Goal: Transaction & Acquisition: Book appointment/travel/reservation

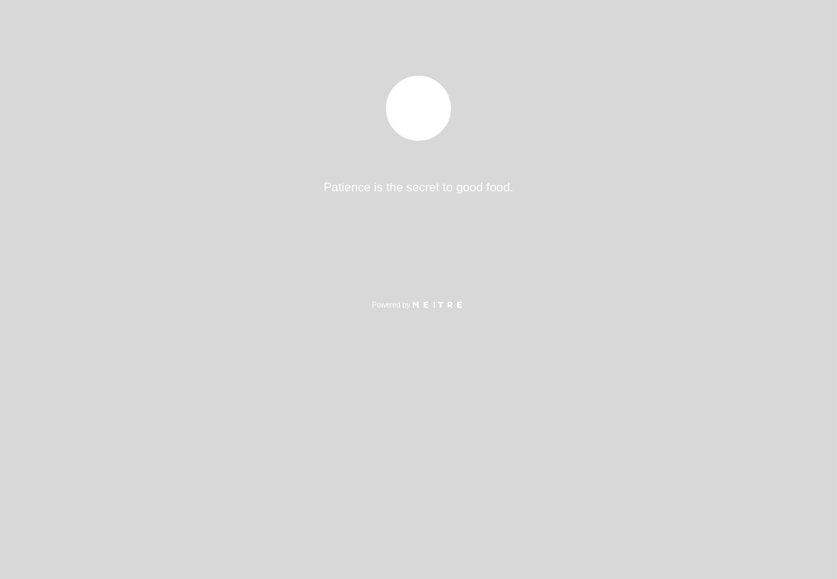
select select "es"
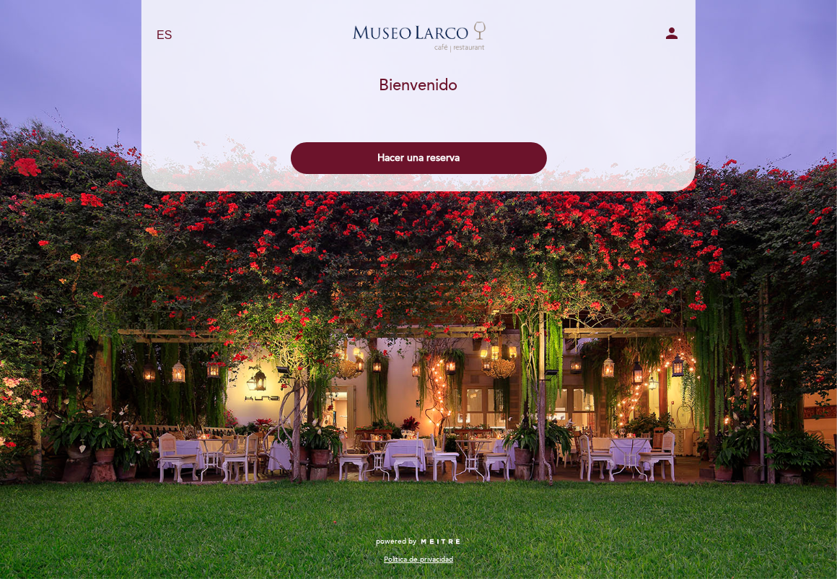
click at [463, 140] on div "Hacer una reserva" at bounding box center [419, 154] width 556 height 53
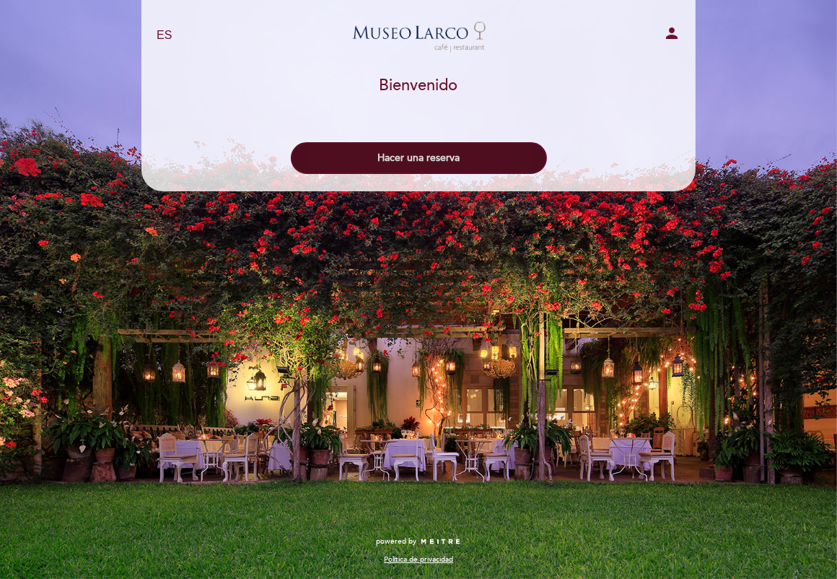
click at [416, 167] on button "Hacer una reserva" at bounding box center [419, 158] width 256 height 32
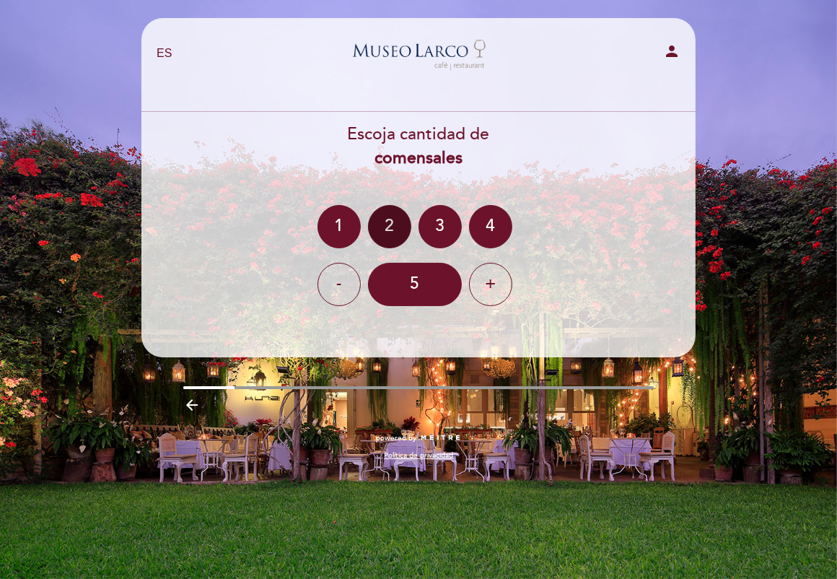
click at [398, 214] on div "2" at bounding box center [389, 226] width 43 height 43
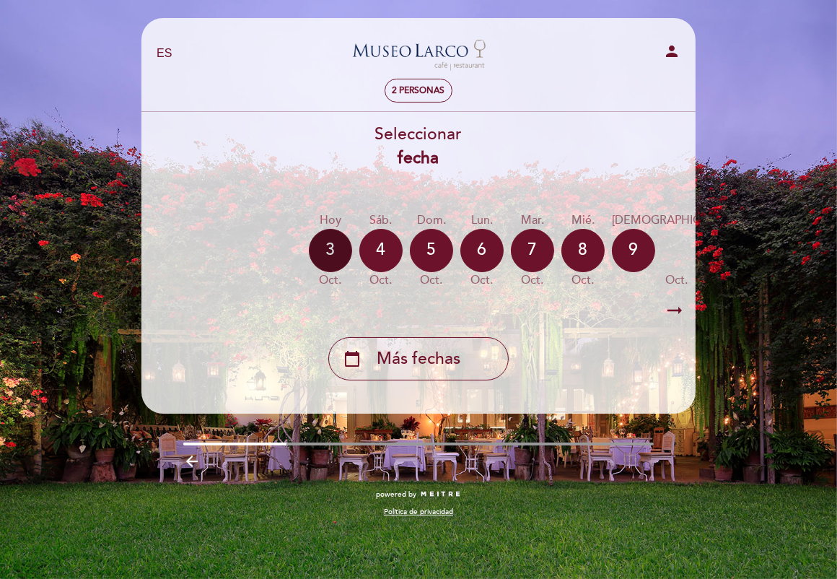
click at [324, 258] on div "3" at bounding box center [330, 250] width 43 height 43
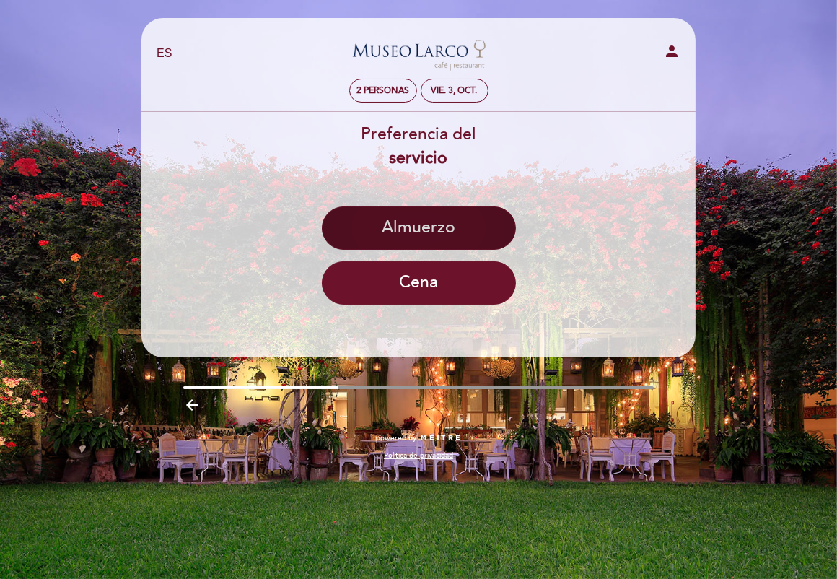
click at [449, 233] on button "Almuerzo" at bounding box center [419, 227] width 194 height 43
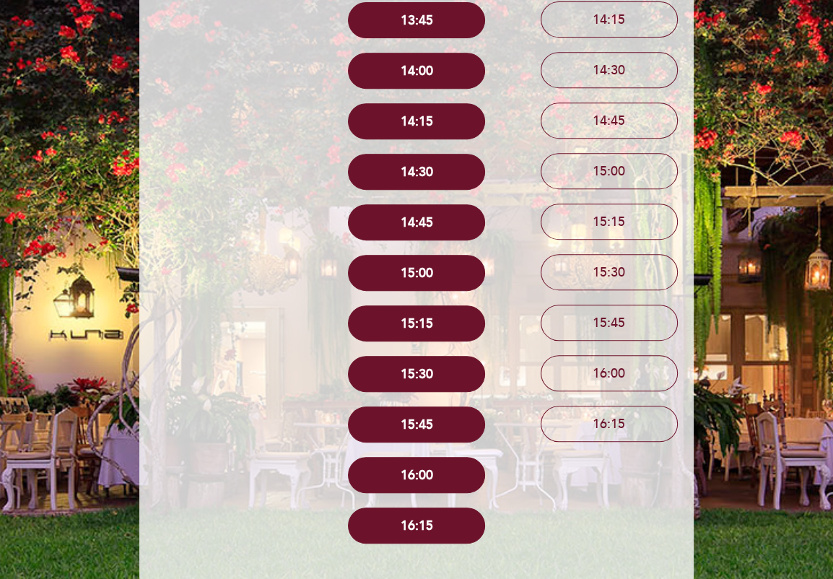
scroll to position [644, 0]
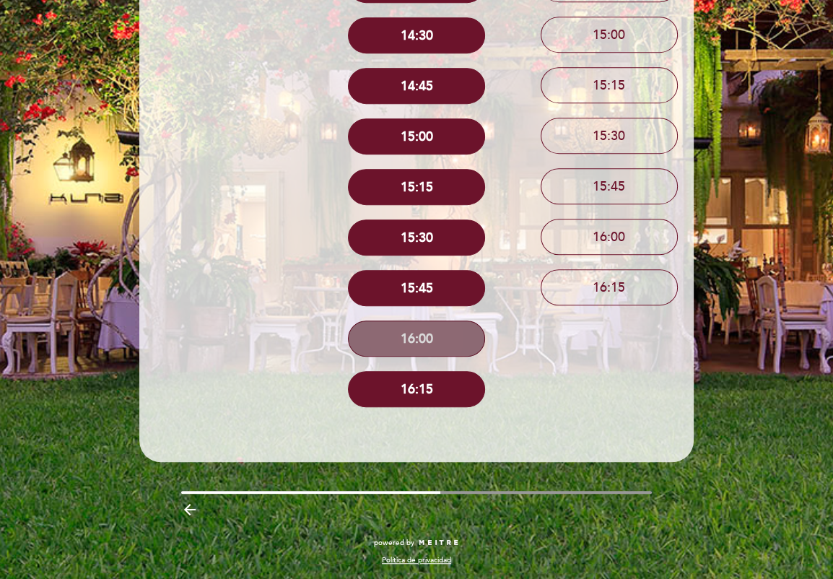
click at [454, 338] on button "16:00" at bounding box center [416, 338] width 137 height 36
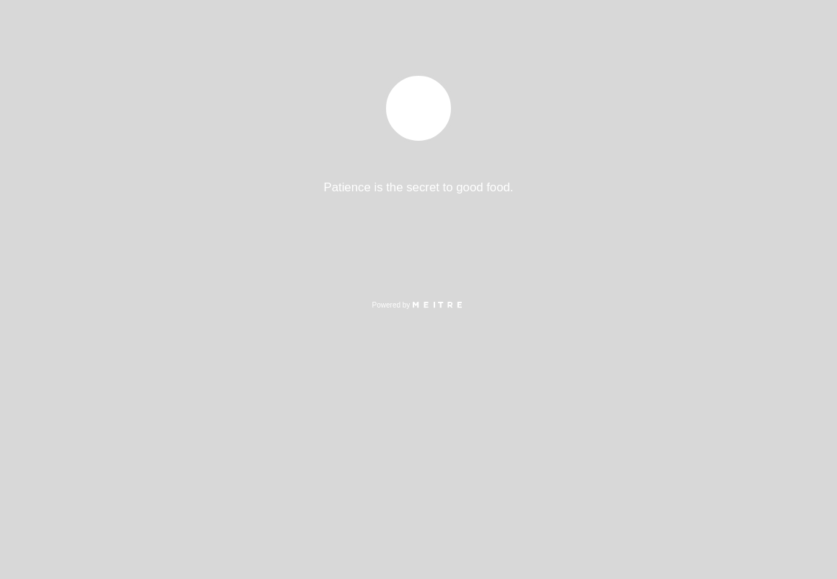
select select "es"
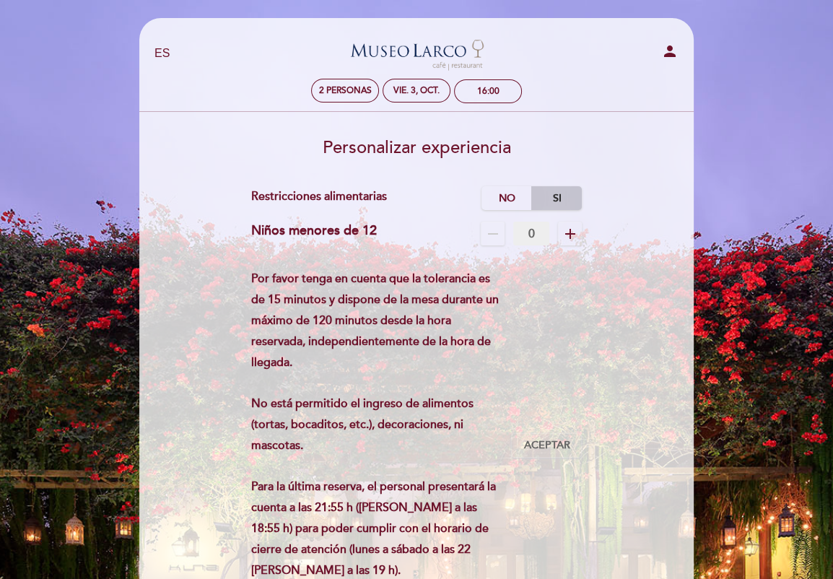
click at [556, 186] on label "Si" at bounding box center [556, 198] width 51 height 24
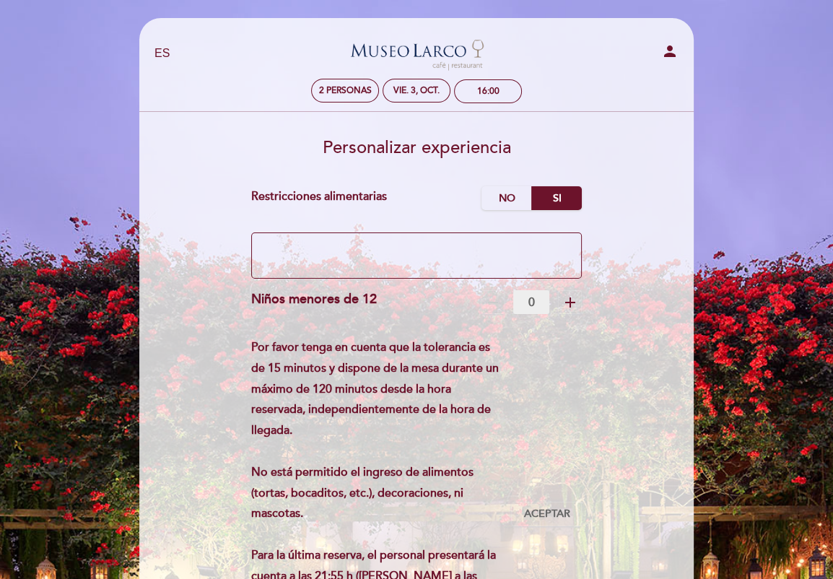
click at [433, 272] on textarea at bounding box center [416, 255] width 331 height 46
type textarea "intolerancia a la lactosa"
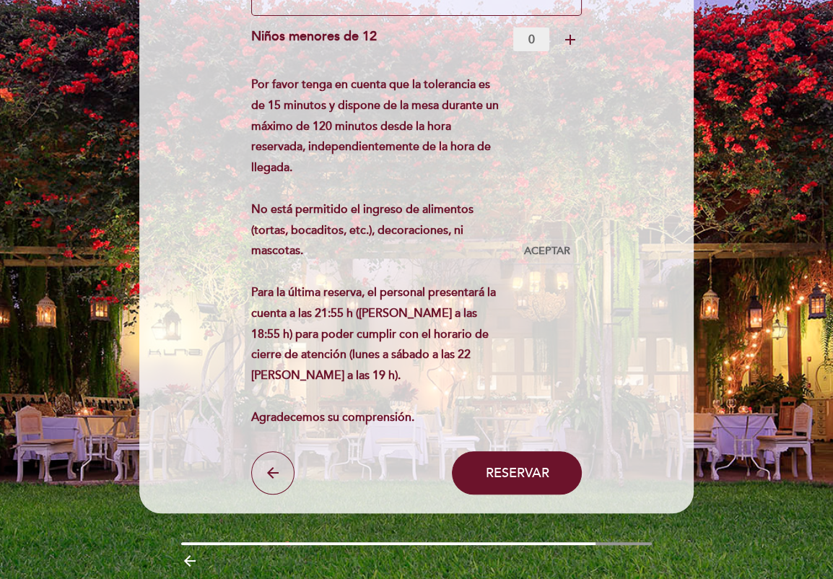
scroll to position [313, 0]
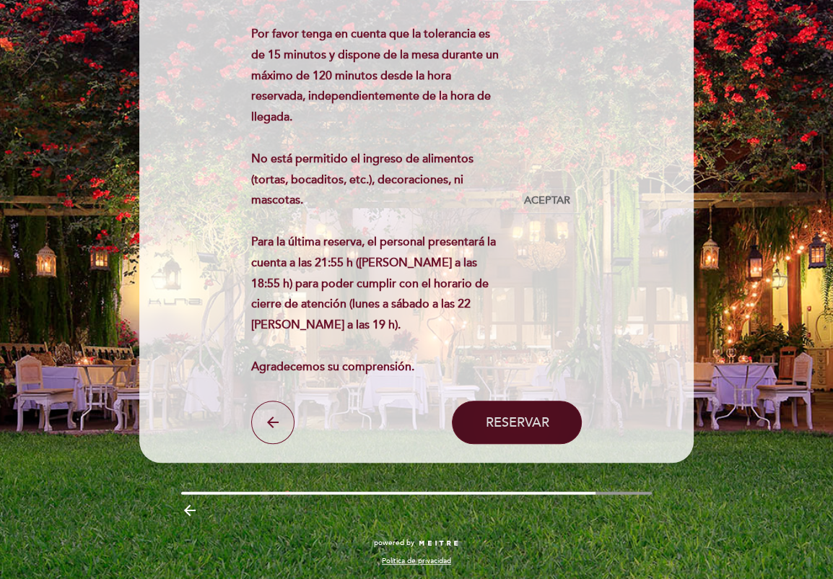
click at [488, 411] on button "Reservar" at bounding box center [517, 421] width 130 height 43
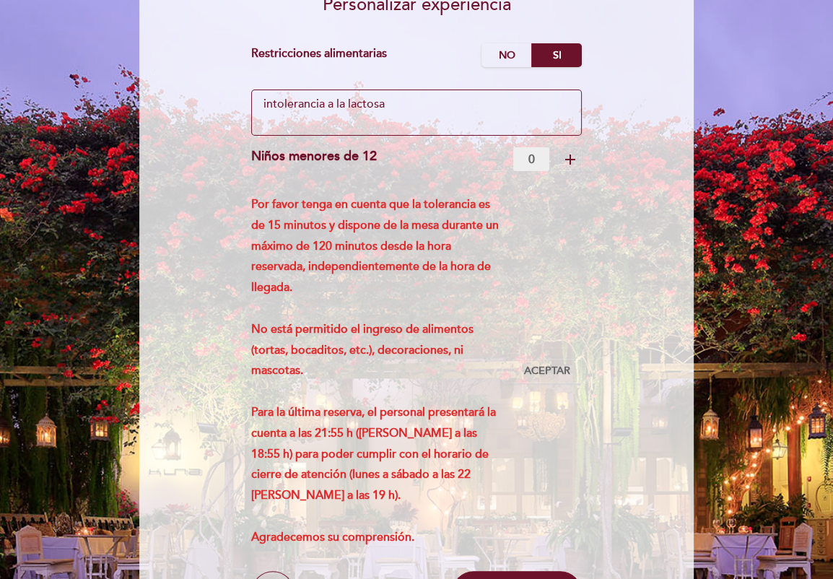
scroll to position [169, 0]
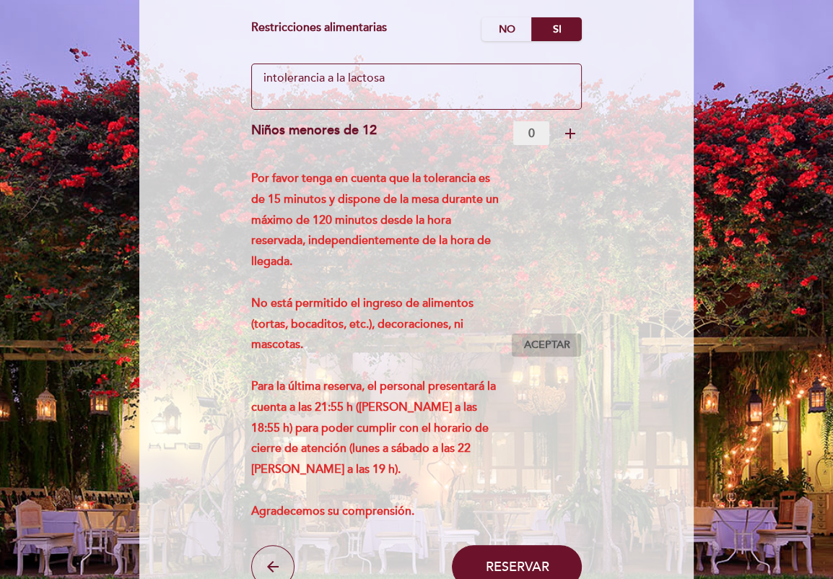
click at [533, 350] on span "Aceptar" at bounding box center [546, 345] width 46 height 15
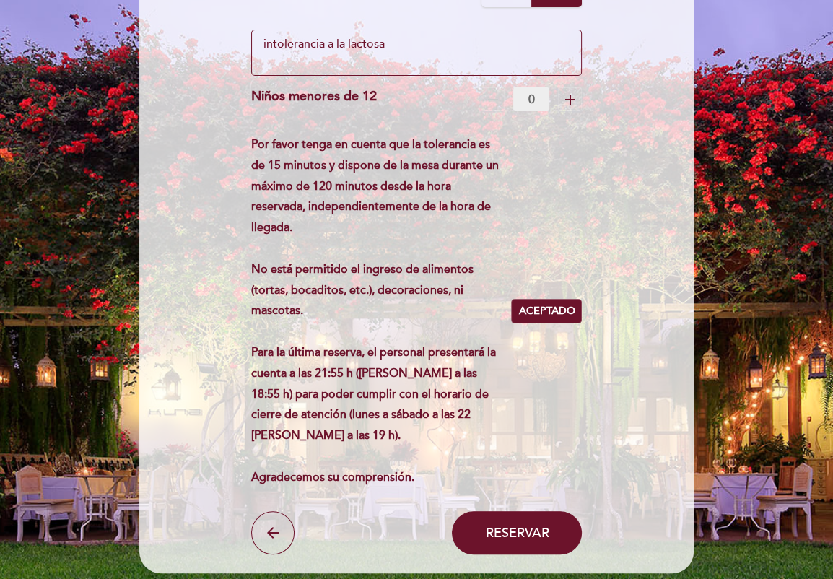
scroll to position [242, 0]
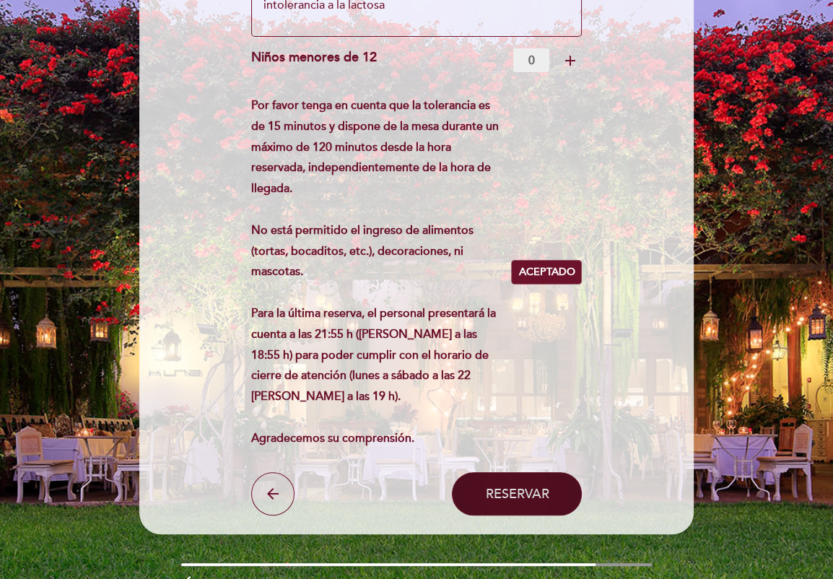
click at [527, 491] on span "Reservar" at bounding box center [516, 494] width 63 height 16
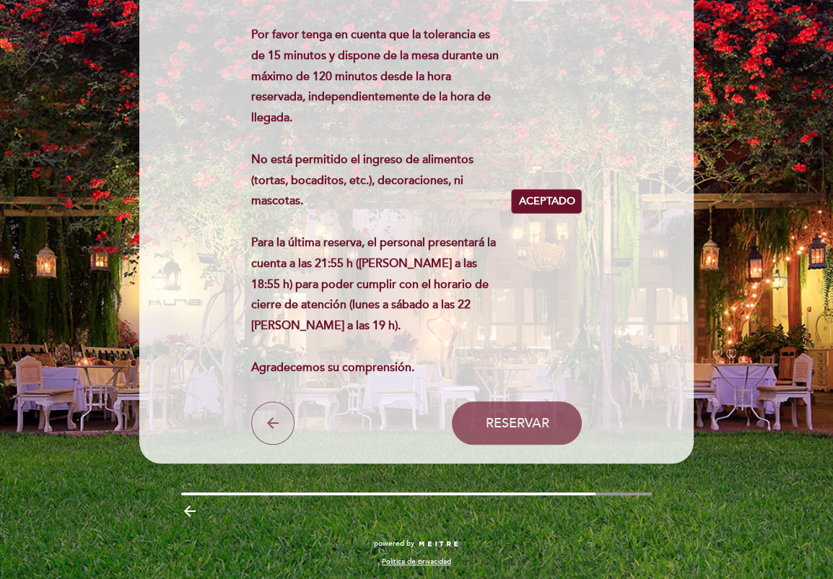
scroll to position [313, 0]
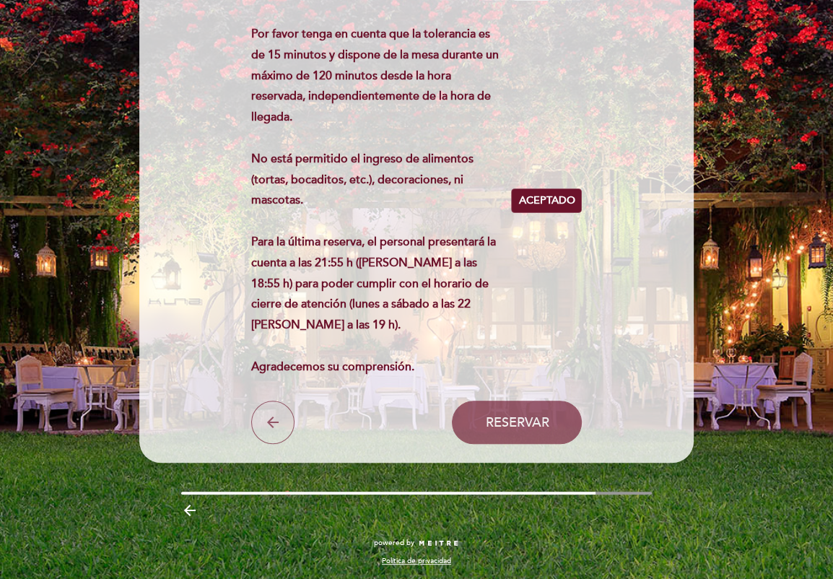
click at [614, 491] on div at bounding box center [416, 492] width 471 height 3
drag, startPoint x: 614, startPoint y: 491, endPoint x: 480, endPoint y: 478, distance: 134.8
click at [481, 478] on div "EN ES PT [GEOGRAPHIC_DATA] - Restaurant person 2 personas vie. 3, oct. 16:00 [G…" at bounding box center [416, 142] width 576 height 875
drag, startPoint x: 203, startPoint y: 490, endPoint x: 270, endPoint y: 489, distance: 66.4
click at [207, 489] on div "EN ES PT [GEOGRAPHIC_DATA] - Restaurant person 2 personas vie. 3, oct. 16:00 [G…" at bounding box center [416, 142] width 576 height 875
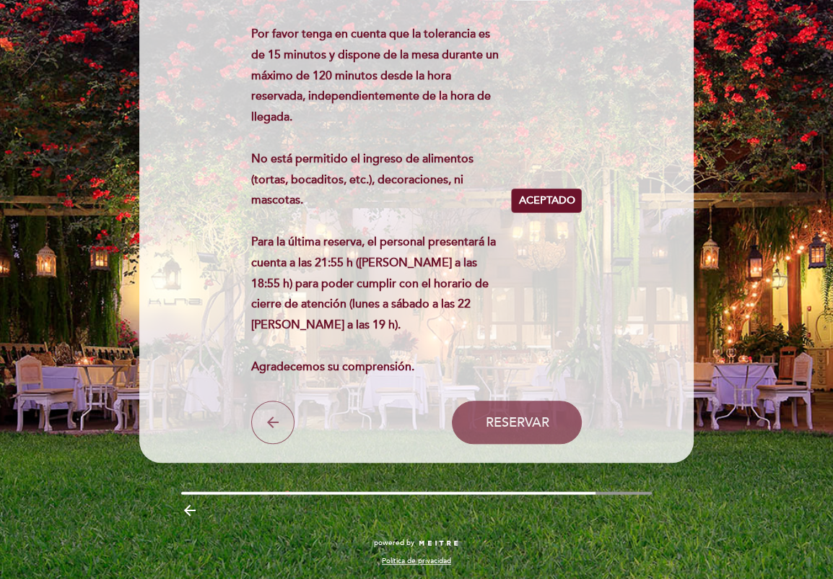
scroll to position [0, 0]
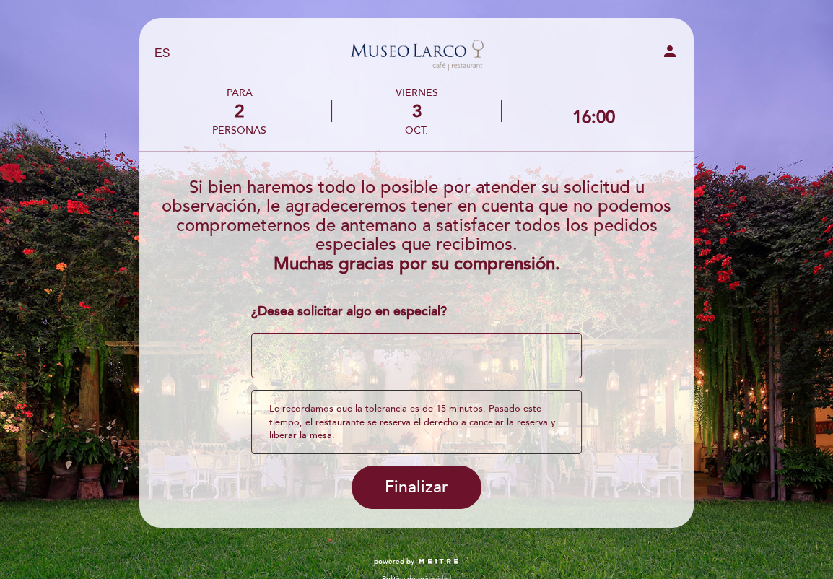
drag, startPoint x: 270, startPoint y: 489, endPoint x: 281, endPoint y: 489, distance: 10.8
click at [281, 489] on div "EN ES PT [GEOGRAPHIC_DATA] - Restaurant person PARA 2 personas viernes [DATE] 1…" at bounding box center [416, 299] width 833 height 599
click at [401, 483] on span "Finalizar" at bounding box center [416, 487] width 63 height 20
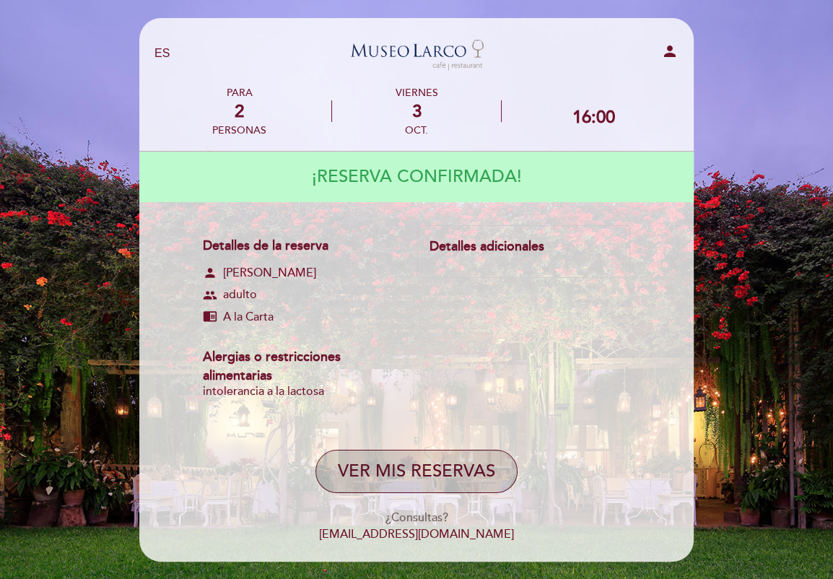
click at [449, 463] on button "VER MIS RESERVAS" at bounding box center [416, 471] width 202 height 43
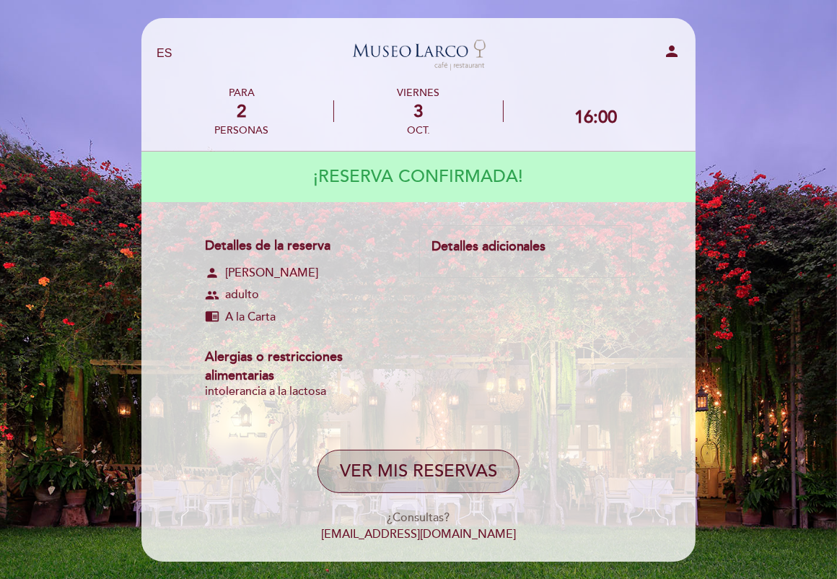
select select "es"
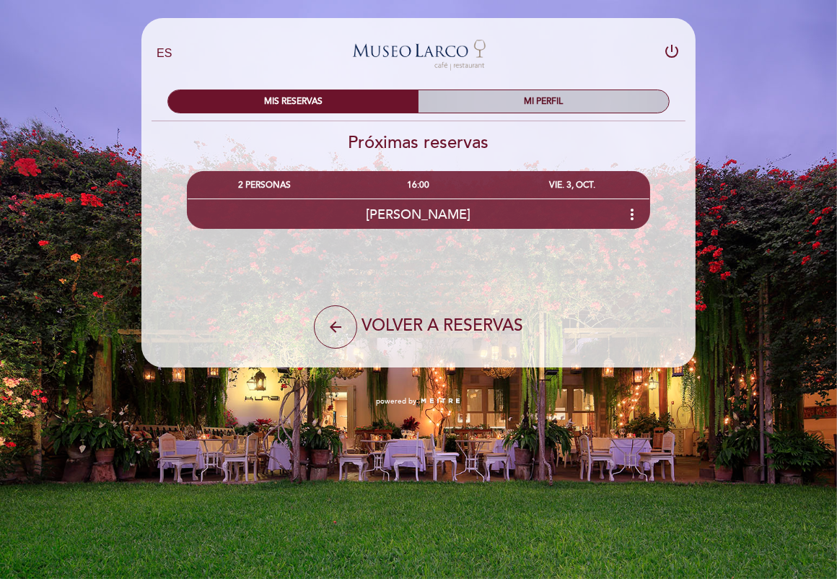
click at [564, 109] on div "MI PERFIL" at bounding box center [544, 101] width 250 height 22
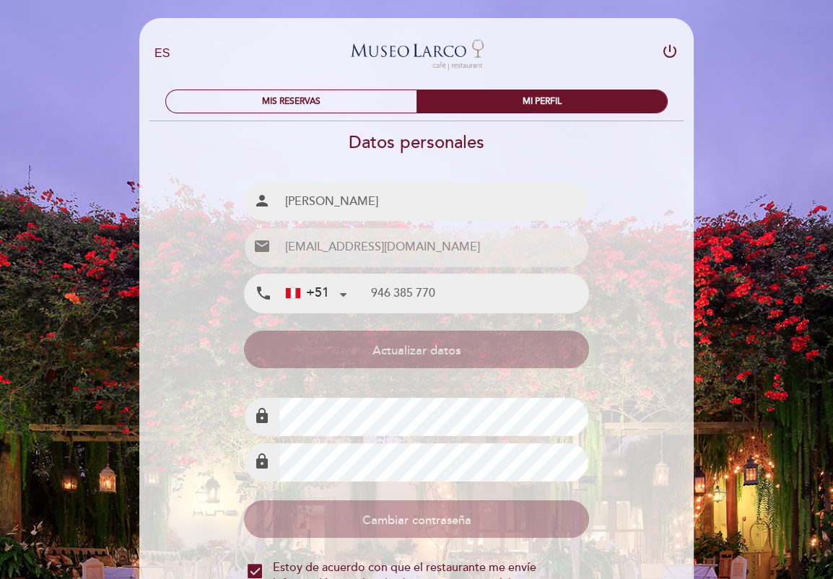
click at [444, 55] on link "Museo [GEOGRAPHIC_DATA] - Restaurant" at bounding box center [416, 54] width 180 height 40
